Goal: Use online tool/utility: Utilize a website feature to perform a specific function

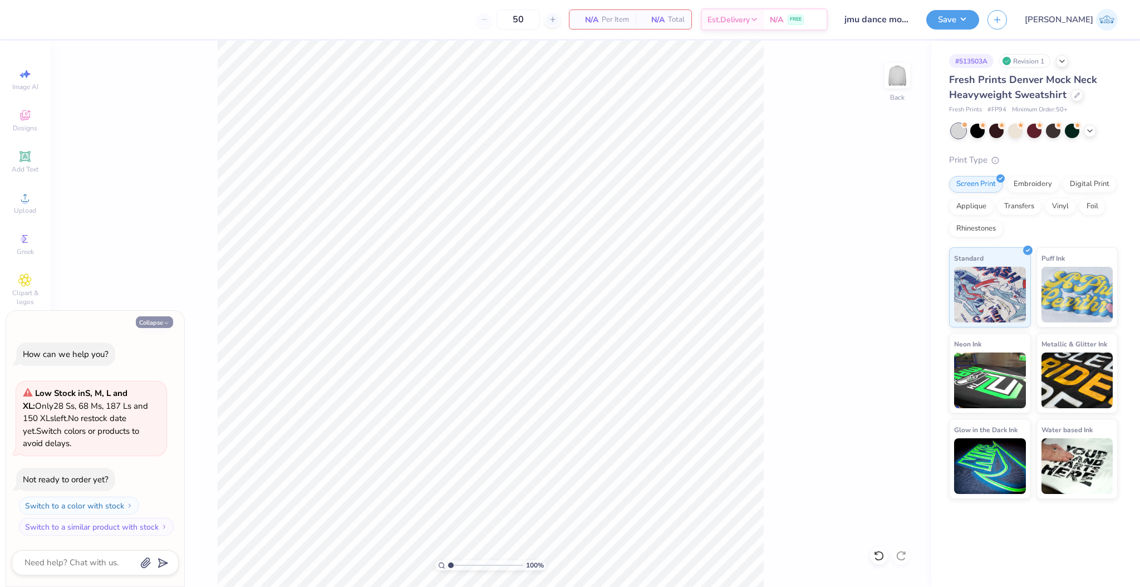
click at [145, 321] on button "Collapse" at bounding box center [154, 322] width 37 height 12
type textarea "x"
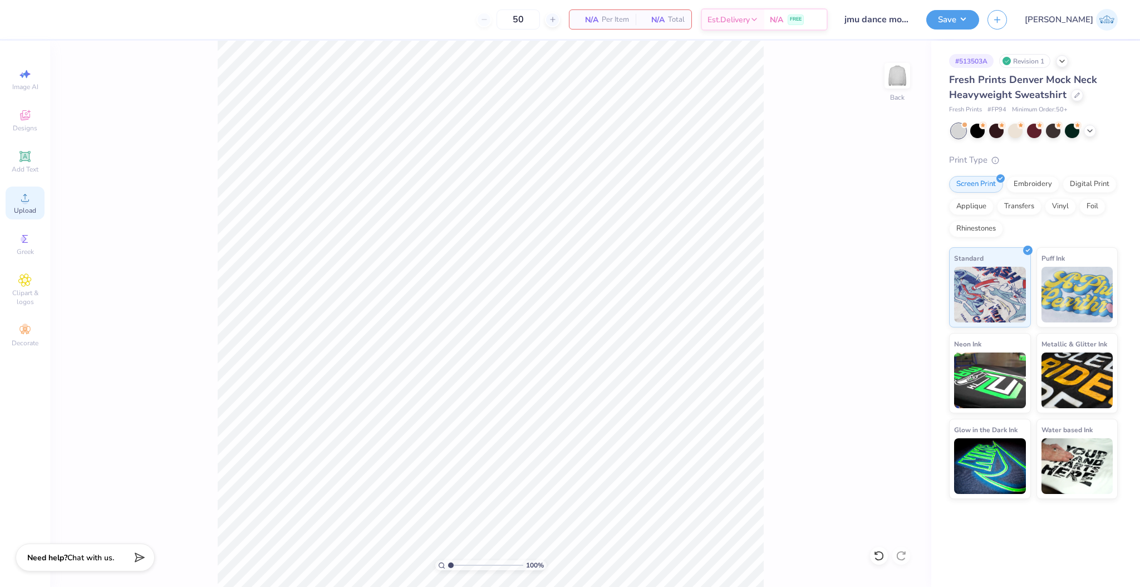
click at [33, 189] on div "Upload" at bounding box center [25, 203] width 39 height 33
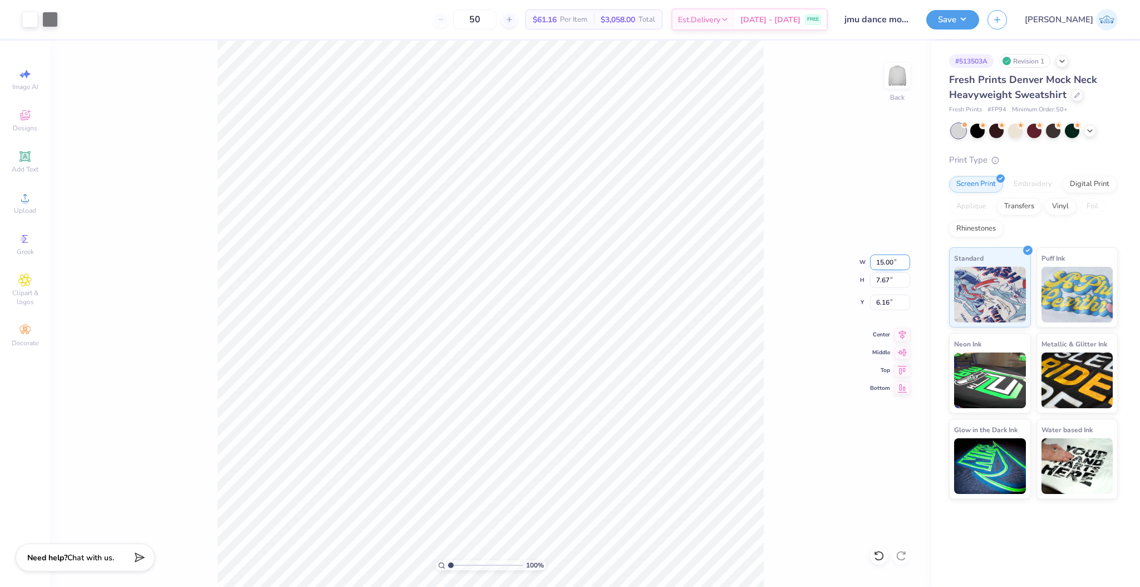
click at [880, 267] on input "15.00" at bounding box center [890, 262] width 40 height 16
click at [882, 306] on input "6.16" at bounding box center [890, 303] width 40 height 16
type input "11.00"
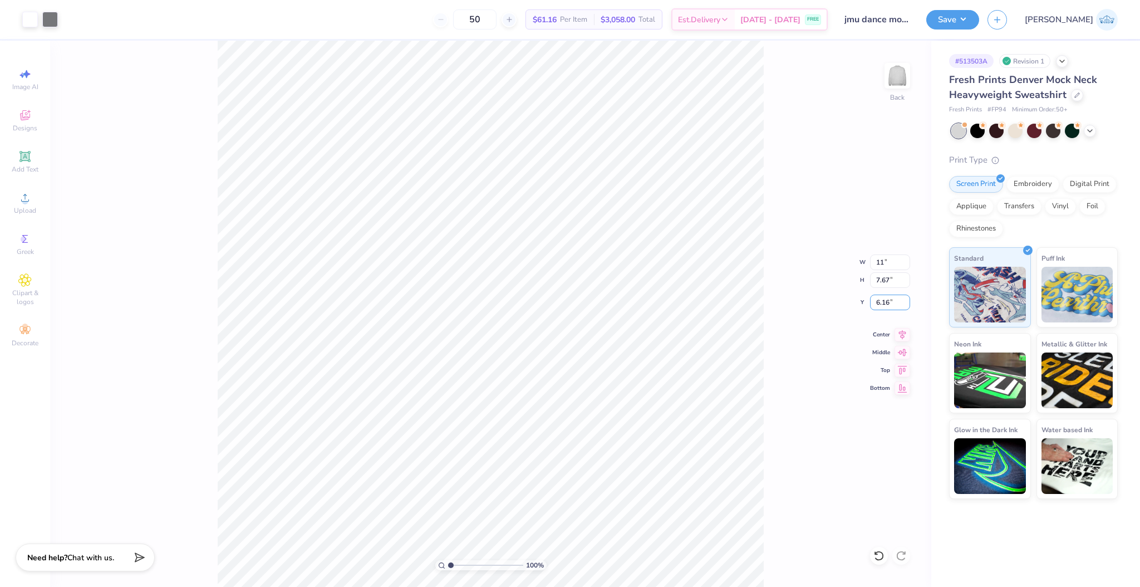
type input "5.63"
click at [880, 296] on input "7.19" at bounding box center [890, 303] width 40 height 16
type input "2.00"
click at [979, 18] on button "Save" at bounding box center [952, 17] width 53 height 19
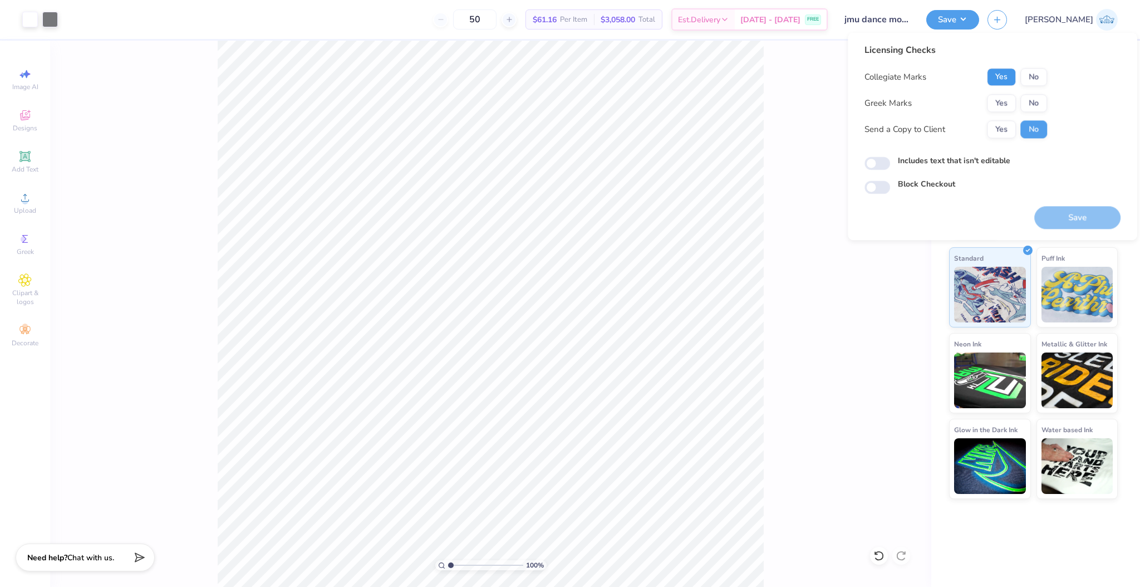
click at [999, 81] on button "Yes" at bounding box center [1001, 77] width 29 height 18
click at [1041, 110] on button "No" at bounding box center [1034, 103] width 27 height 18
click at [998, 127] on button "Yes" at bounding box center [1001, 129] width 29 height 18
click at [892, 166] on div "Includes text that isn't editable" at bounding box center [993, 161] width 256 height 13
click at [882, 160] on input "Includes text that isn't editable" at bounding box center [878, 163] width 26 height 13
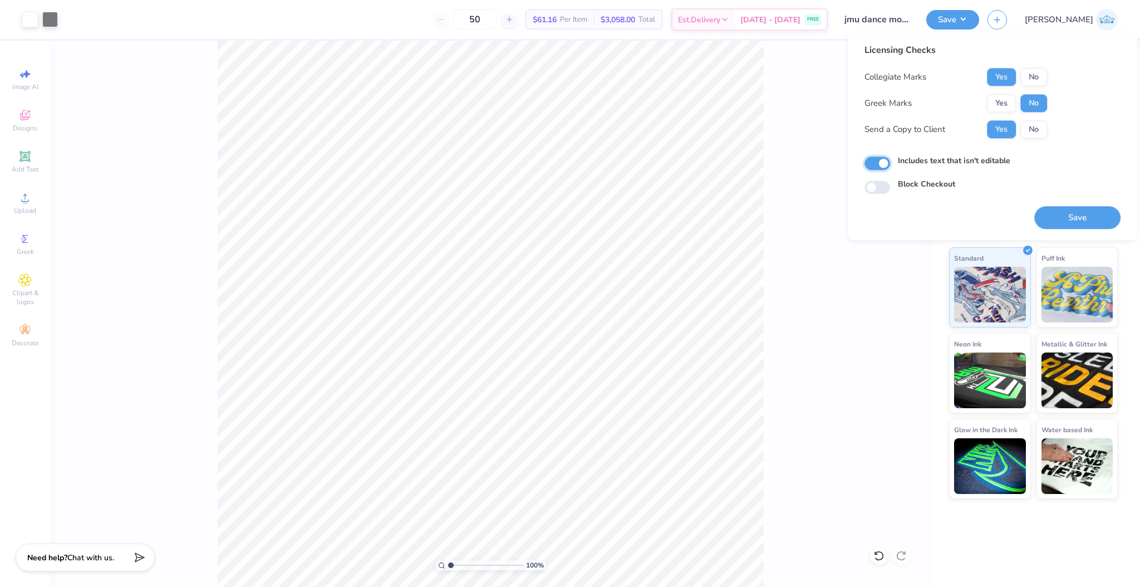
checkbox input "true"
click at [1076, 225] on button "Save" at bounding box center [1077, 217] width 86 height 23
